Goal: Communication & Community: Ask a question

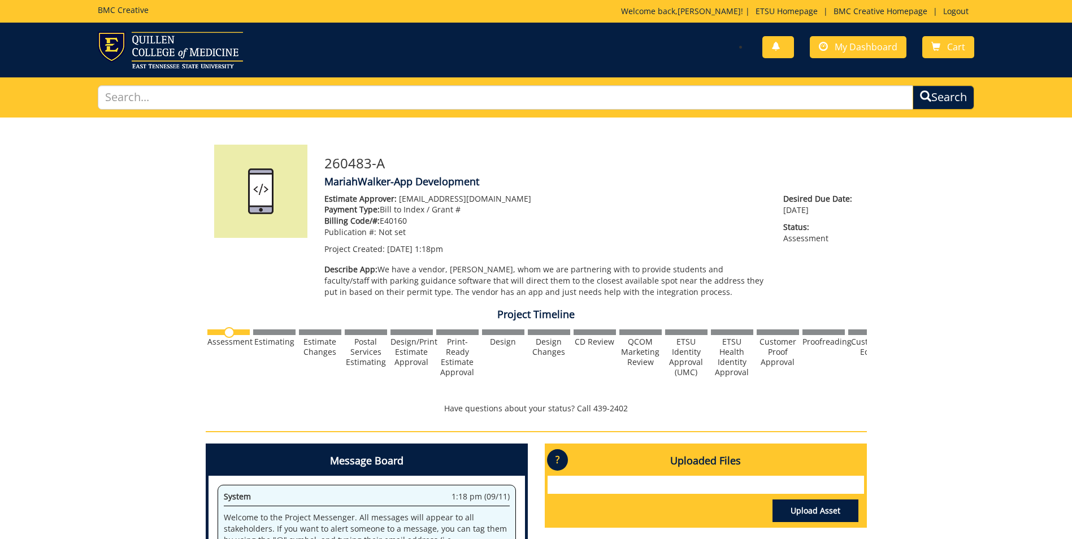
scroll to position [170, 0]
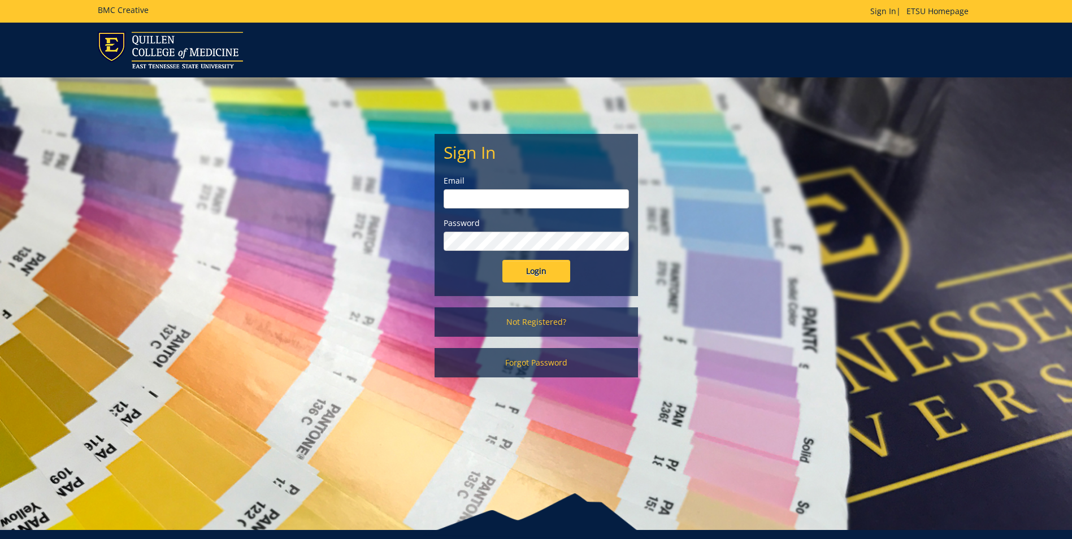
click at [527, 198] on input "email" at bounding box center [536, 198] width 185 height 19
type input "walkerm1@etsu.edu"
click at [502, 260] on input "Login" at bounding box center [536, 271] width 68 height 23
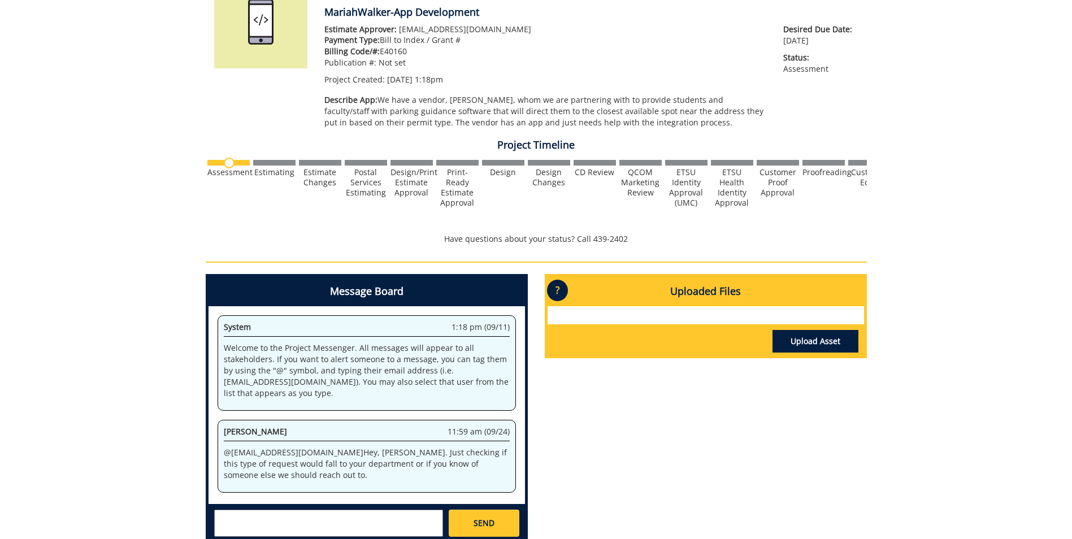
scroll to position [226, 0]
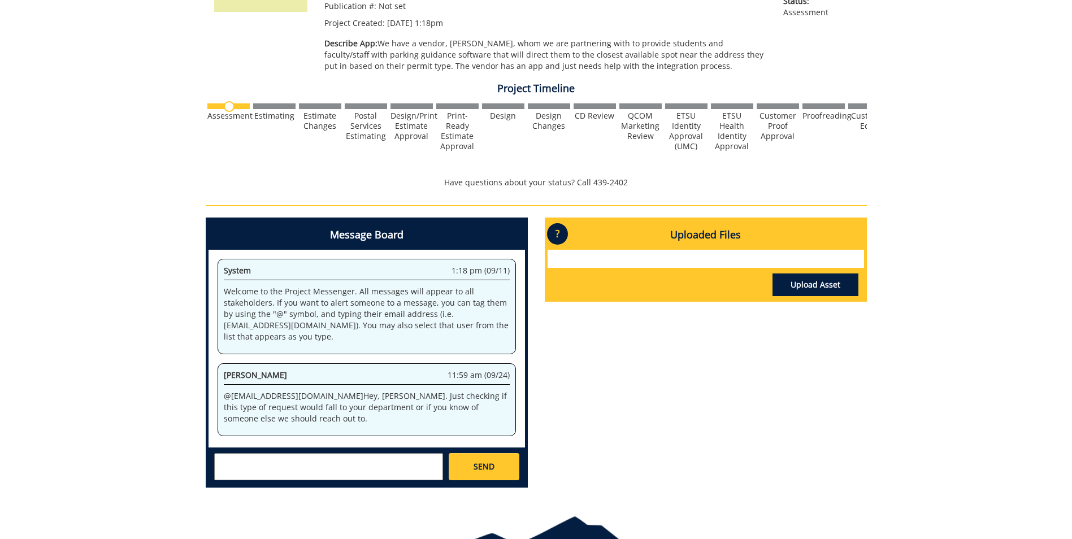
click at [244, 465] on textarea at bounding box center [328, 466] width 229 height 27
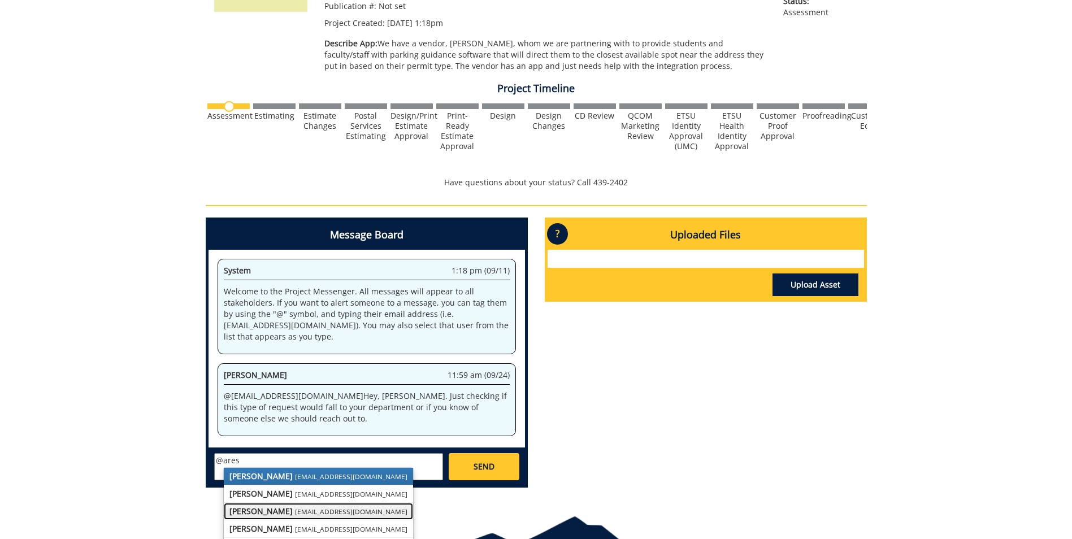
click at [252, 511] on strong "[PERSON_NAME]" at bounding box center [260, 511] width 63 height 11
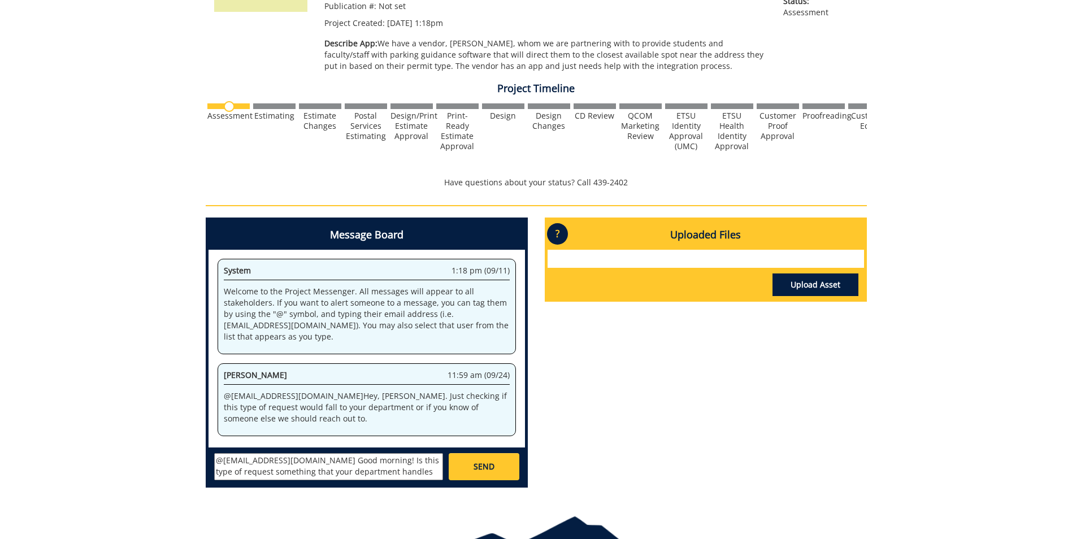
scroll to position [9, 0]
type textarea "@[EMAIL_ADDRESS][DOMAIN_NAME] Good morning! Is this type of request something t…"
click at [484, 461] on link "SEND" at bounding box center [484, 466] width 70 height 27
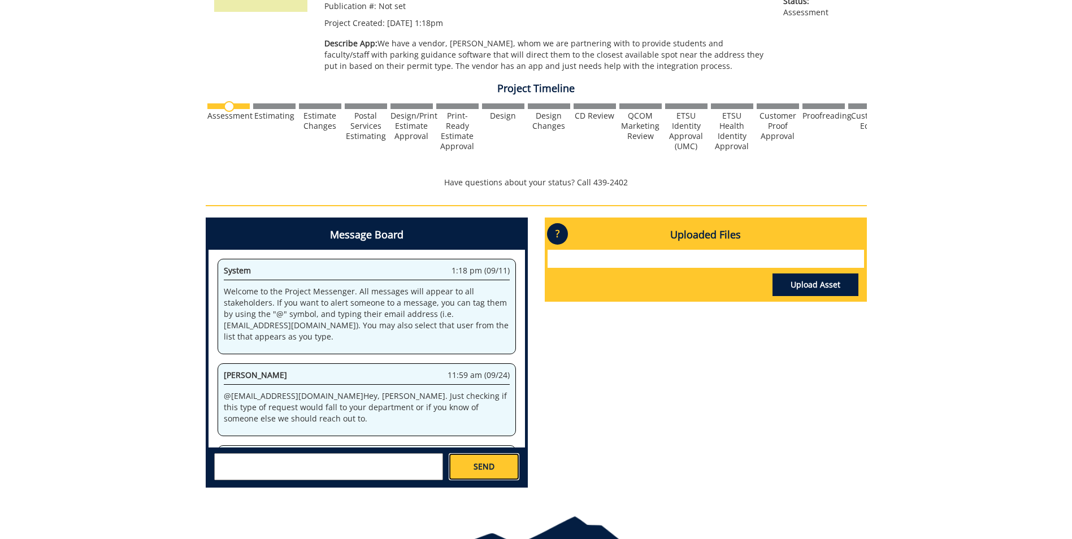
scroll to position [0, 0]
